Goal: Navigation & Orientation: Find specific page/section

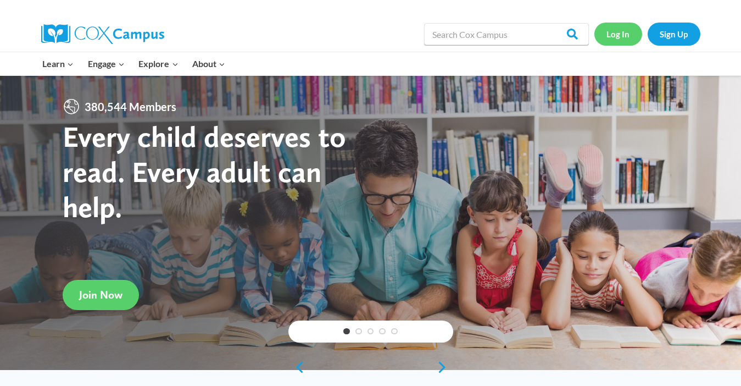
click at [622, 35] on link "Log In" at bounding box center [619, 34] width 48 height 23
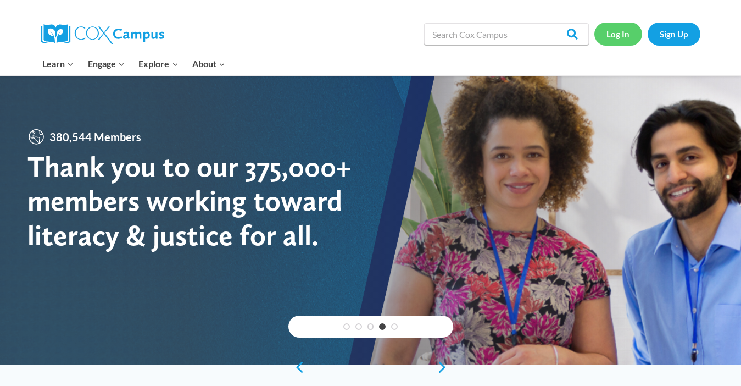
click at [619, 37] on link "Log In" at bounding box center [619, 34] width 48 height 23
